Goal: Transaction & Acquisition: Book appointment/travel/reservation

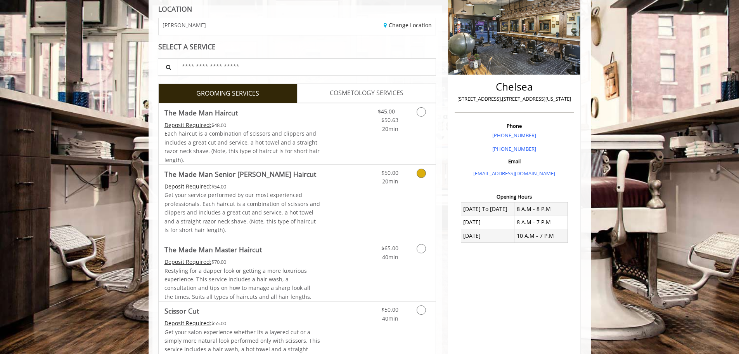
scroll to position [116, 0]
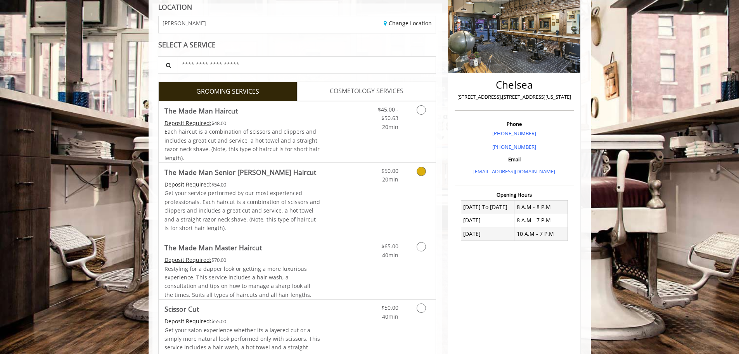
click at [409, 172] on div "Grooming services" at bounding box center [419, 173] width 31 height 21
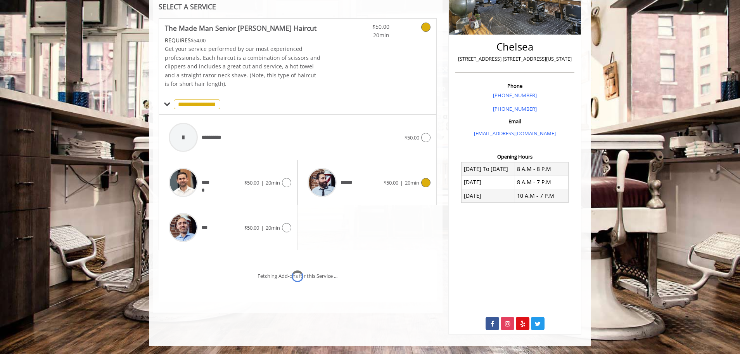
scroll to position [166, 0]
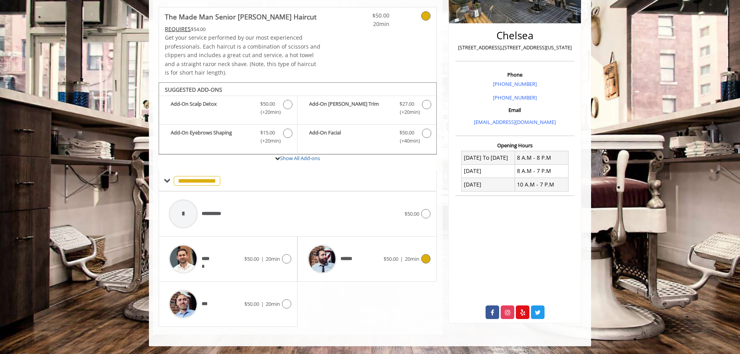
click at [423, 257] on icon at bounding box center [425, 258] width 9 height 9
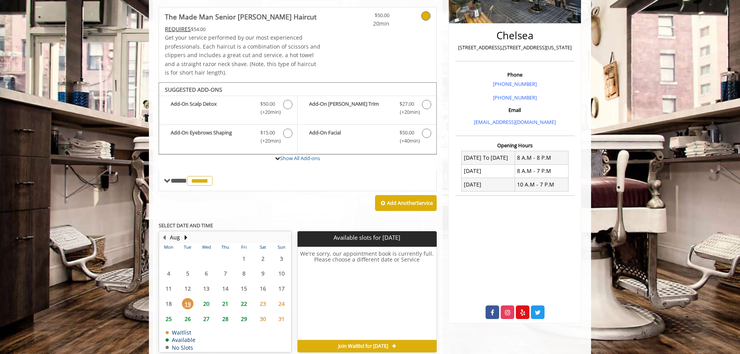
scroll to position [202, 0]
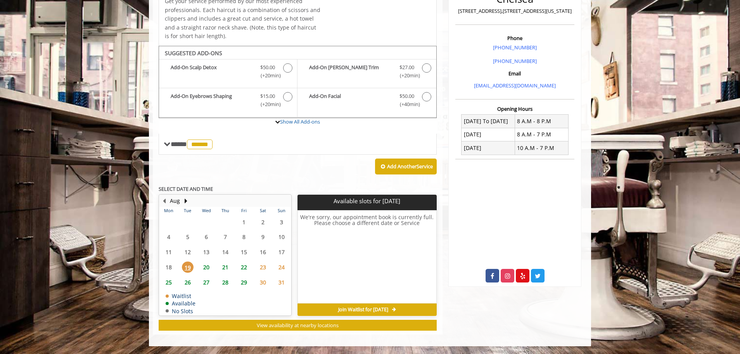
click at [205, 265] on span "20" at bounding box center [207, 266] width 12 height 11
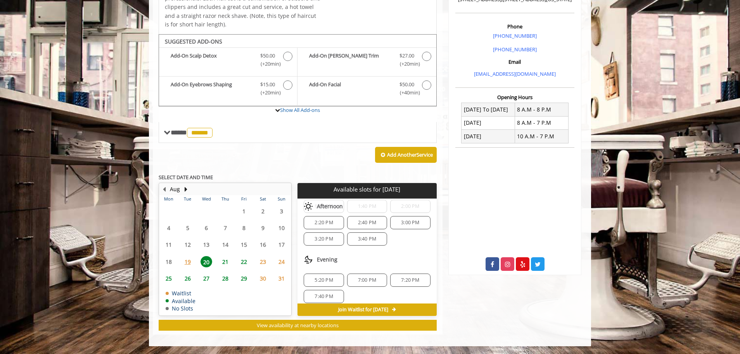
scroll to position [84, 0]
click at [320, 292] on span "7:40 PM" at bounding box center [324, 290] width 18 height 6
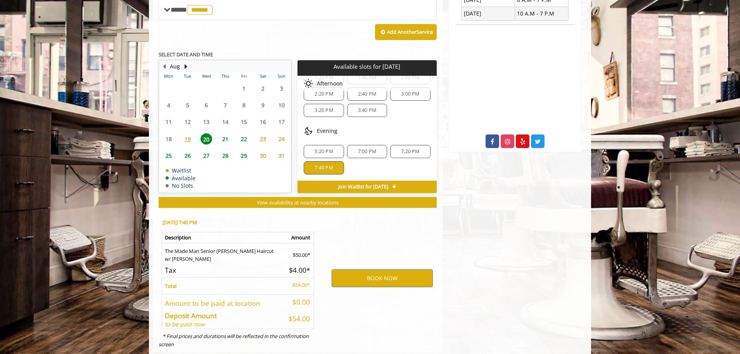
scroll to position [354, 0]
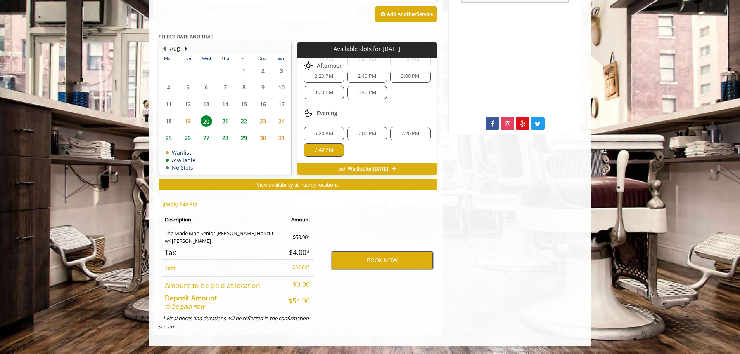
click at [374, 262] on button "BOOK NOW" at bounding box center [382, 260] width 101 height 18
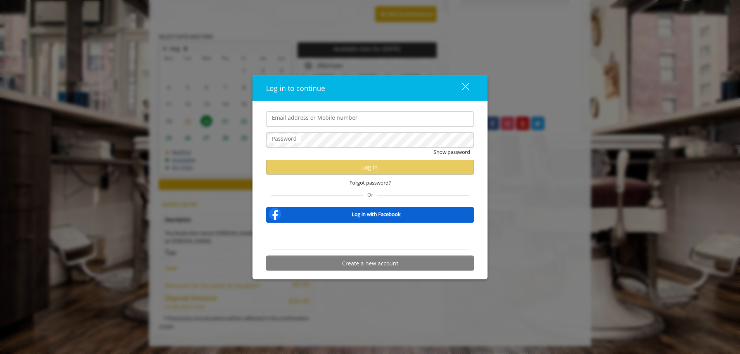
click at [328, 118] on input "Email address or Mobile number" at bounding box center [370, 119] width 208 height 16
click at [288, 121] on input "Email address or Mobile number" at bounding box center [370, 119] width 208 height 16
type input "**********"
click at [464, 83] on div "close" at bounding box center [461, 88] width 16 height 12
